Goal: Transaction & Acquisition: Purchase product/service

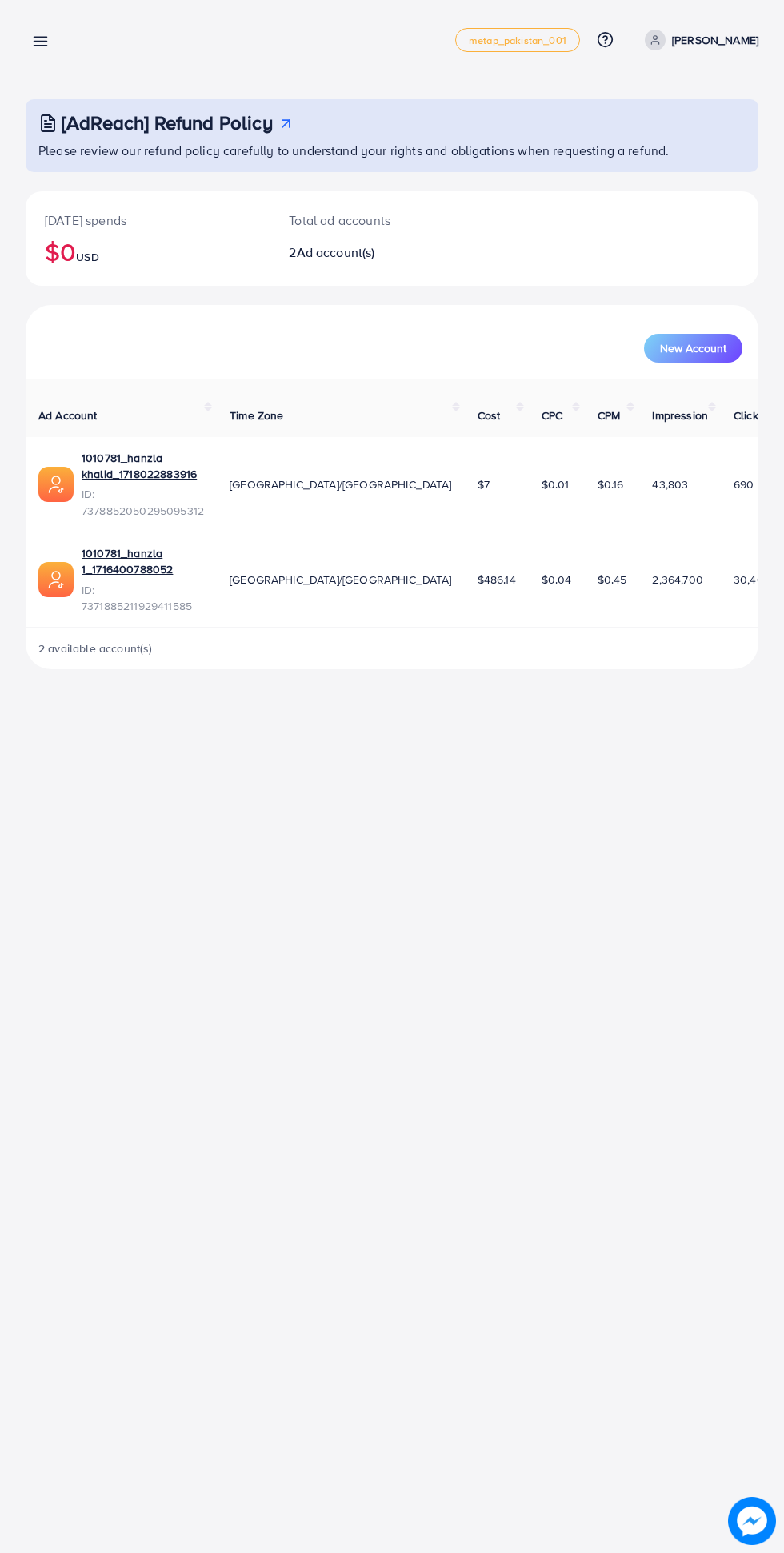
click at [44, 42] on line at bounding box center [41, 42] width 13 height 0
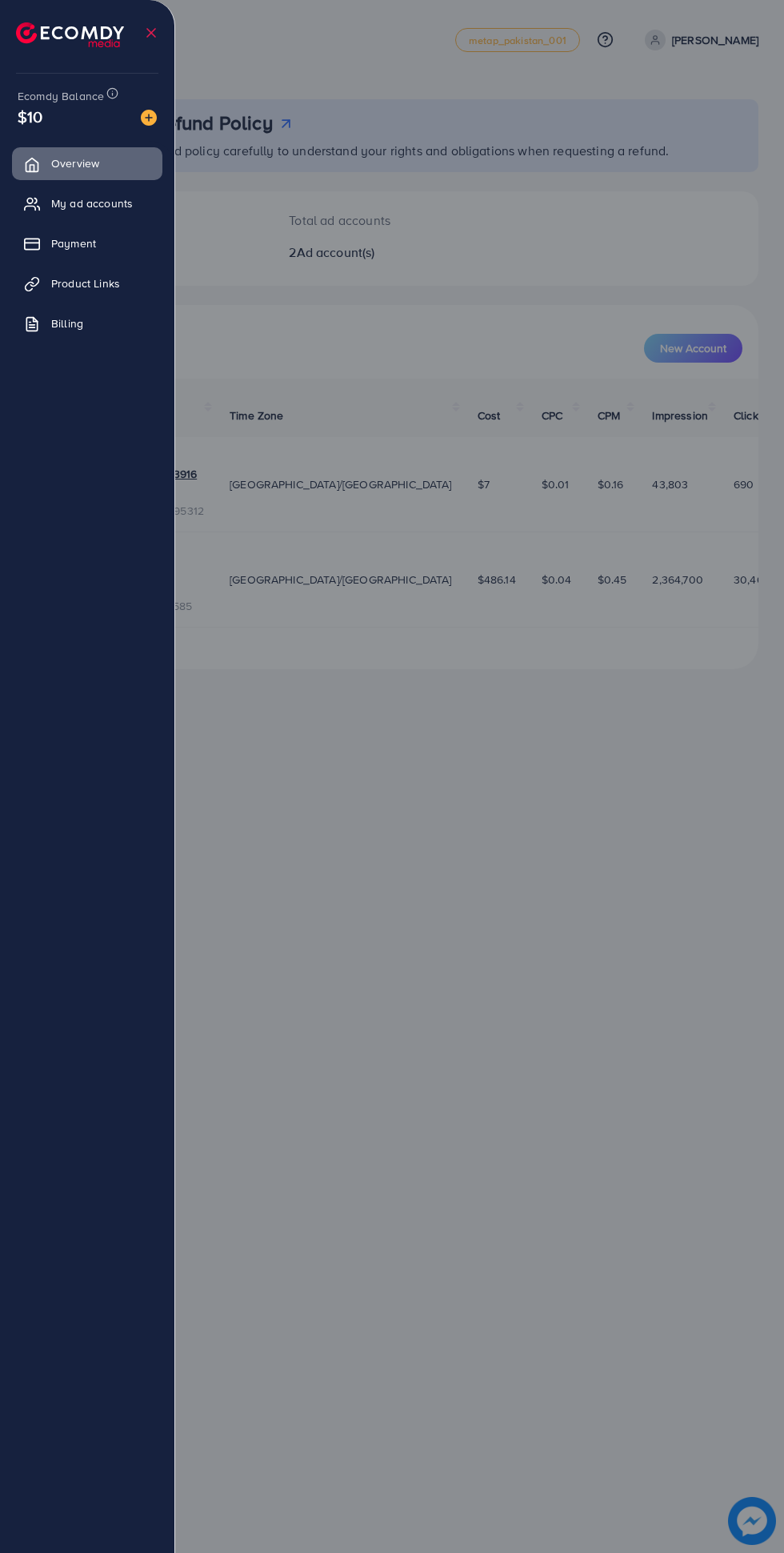
click at [63, 279] on span "Product Links" at bounding box center [85, 283] width 69 height 16
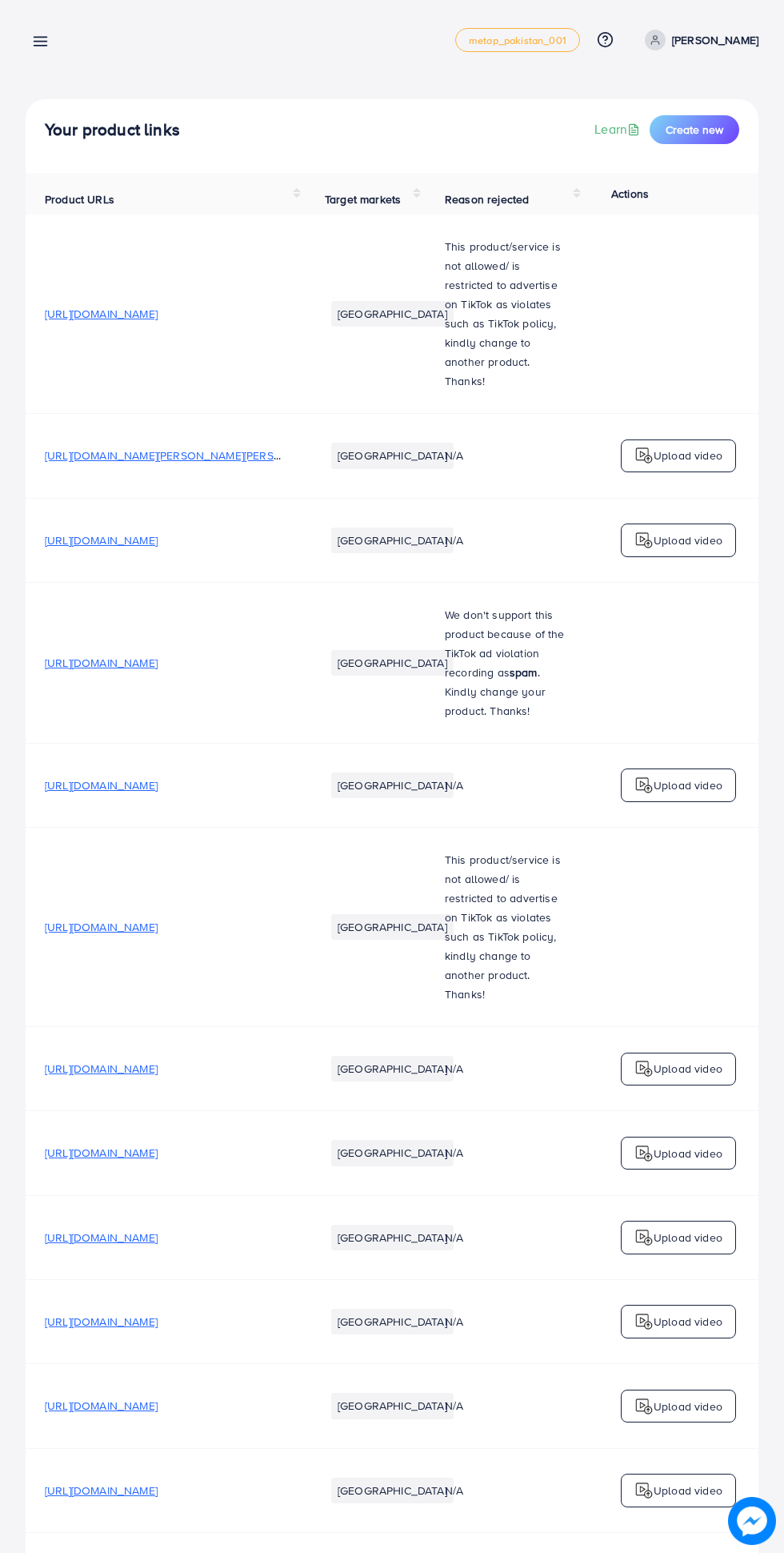
click at [59, 240] on div at bounding box center [392, 931] width 784 height 1863
click at [69, 41] on div "Product links management metap_pakistan_001 Help Center Contact Support Plans a…" at bounding box center [392, 40] width 733 height 44
click at [44, 42] on line at bounding box center [41, 42] width 13 height 0
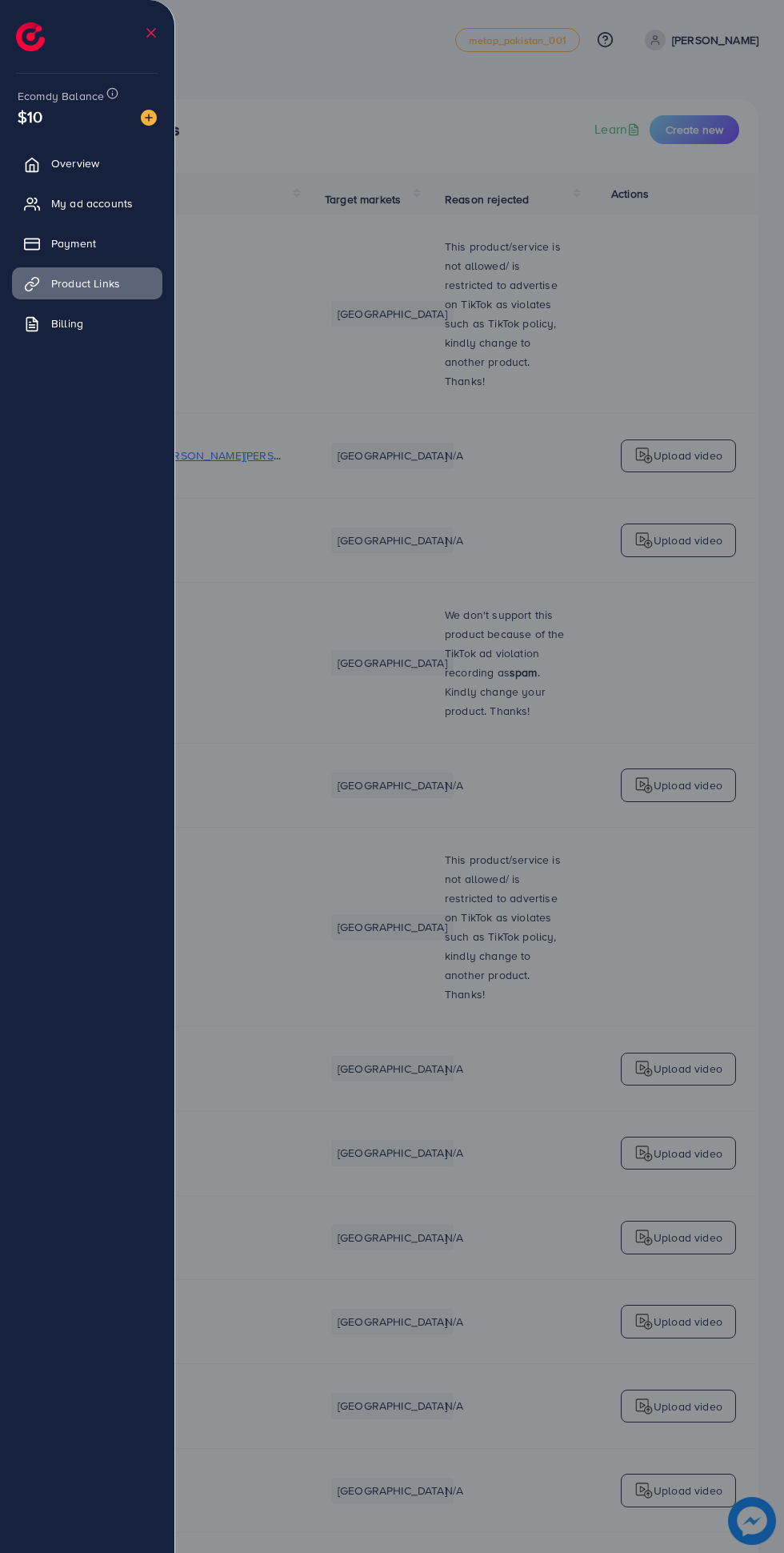
click at [51, 236] on link "Payment" at bounding box center [87, 243] width 151 height 32
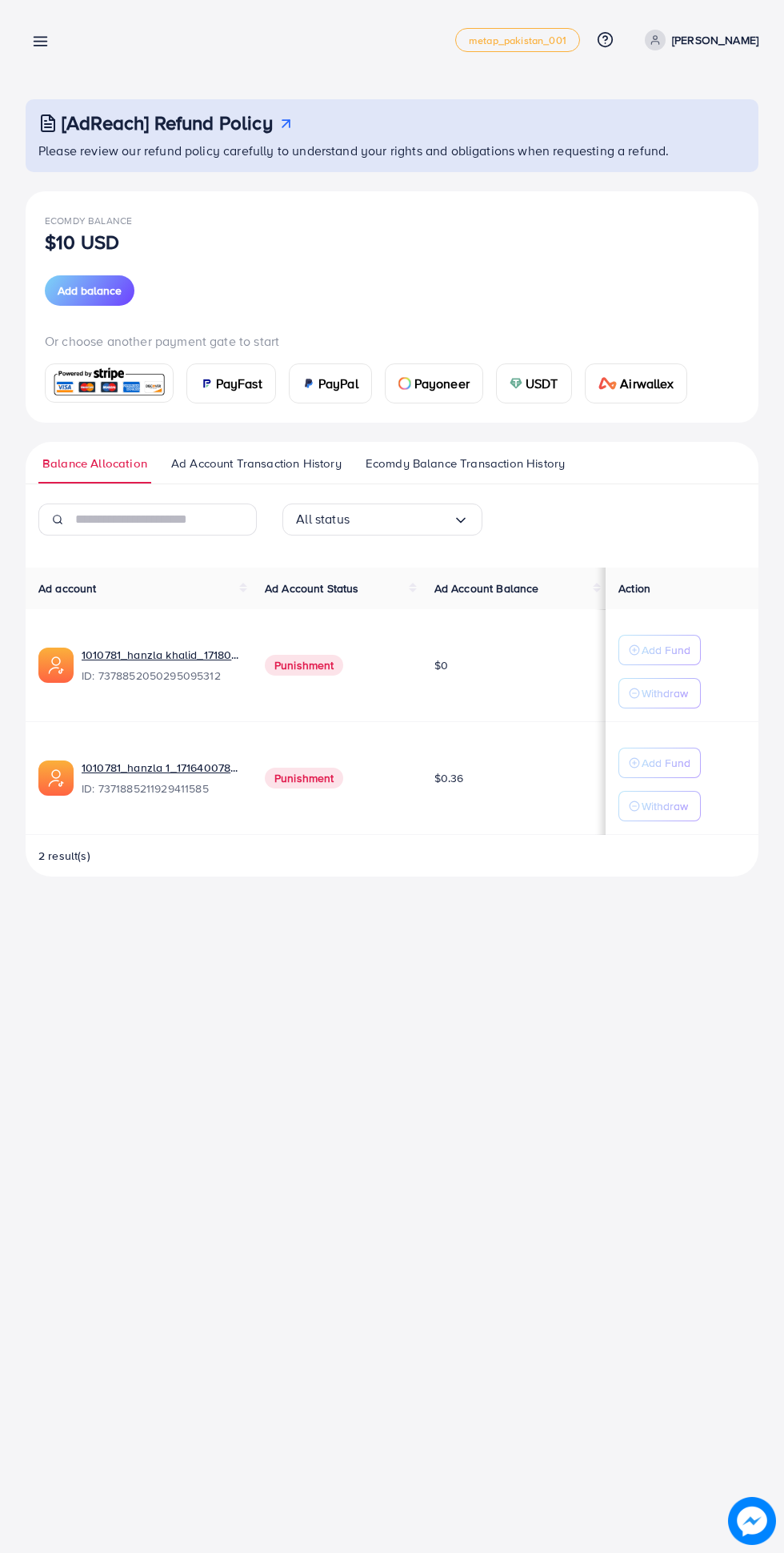
click at [92, 290] on span "Add balance" at bounding box center [90, 290] width 64 height 16
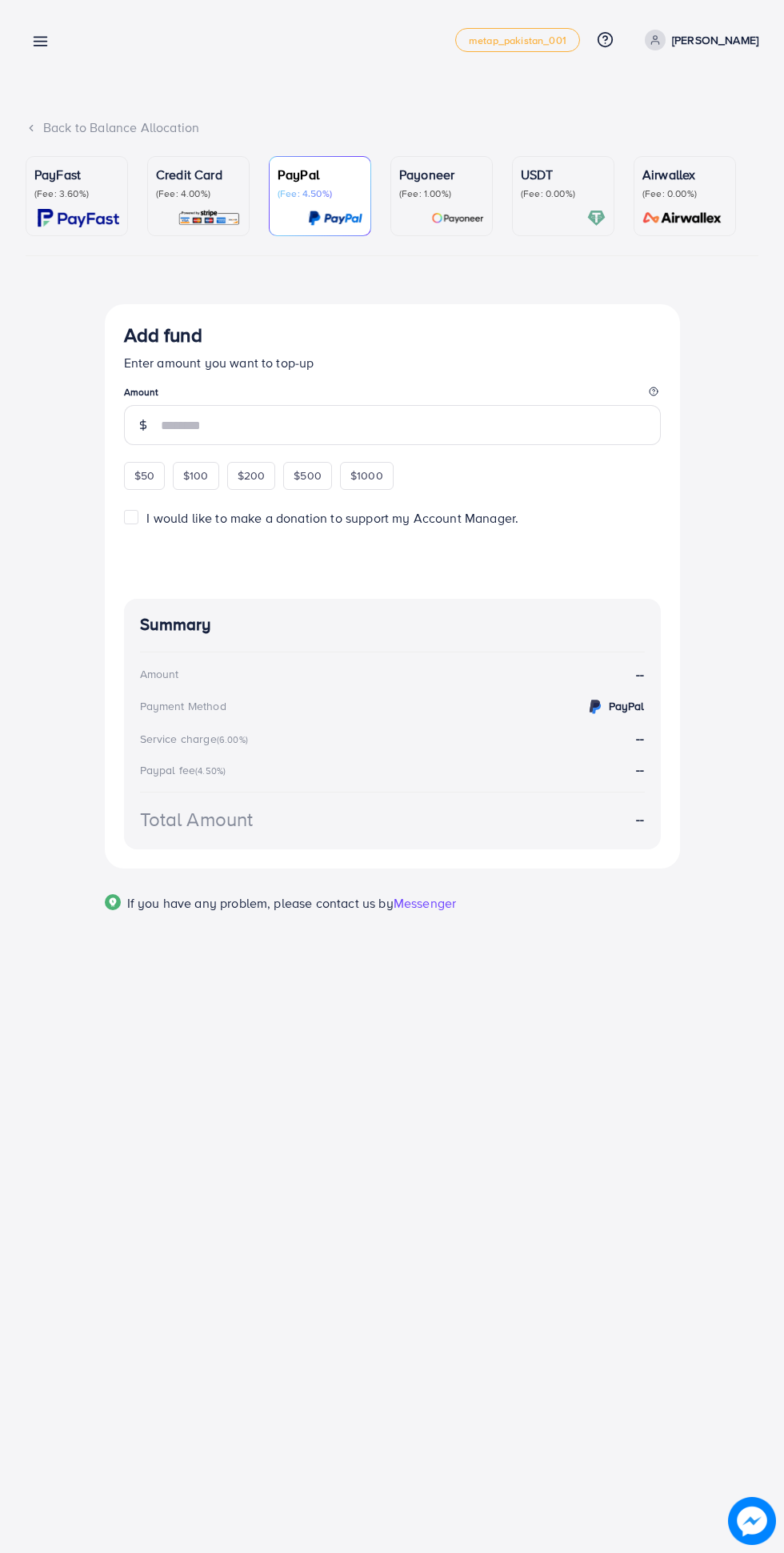
click at [73, 196] on p "(Fee: 3.60%)" at bounding box center [77, 193] width 85 height 13
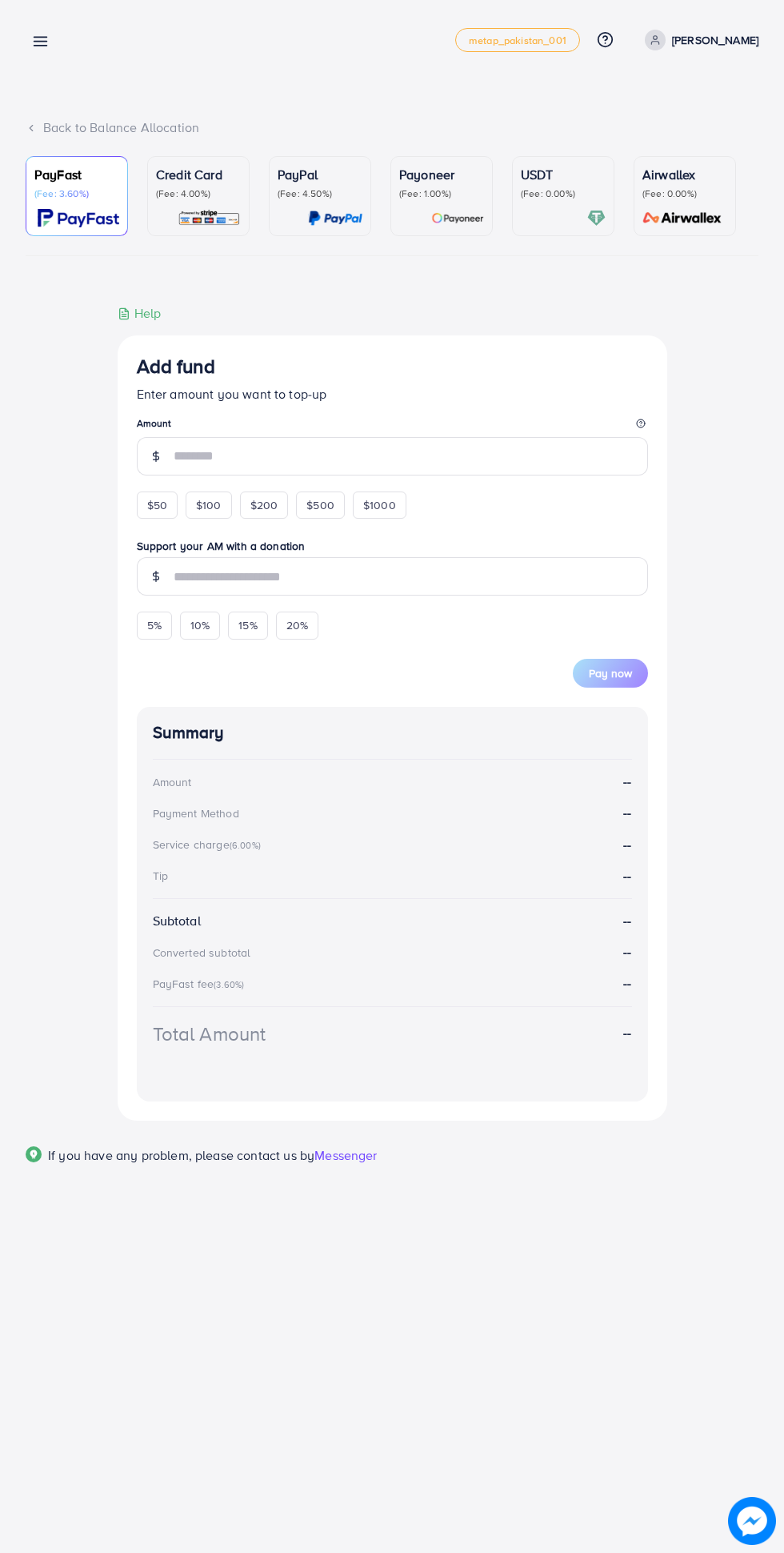
click at [157, 504] on span "$50" at bounding box center [157, 505] width 20 height 16
type input "**"
